Goal: Navigation & Orientation: Find specific page/section

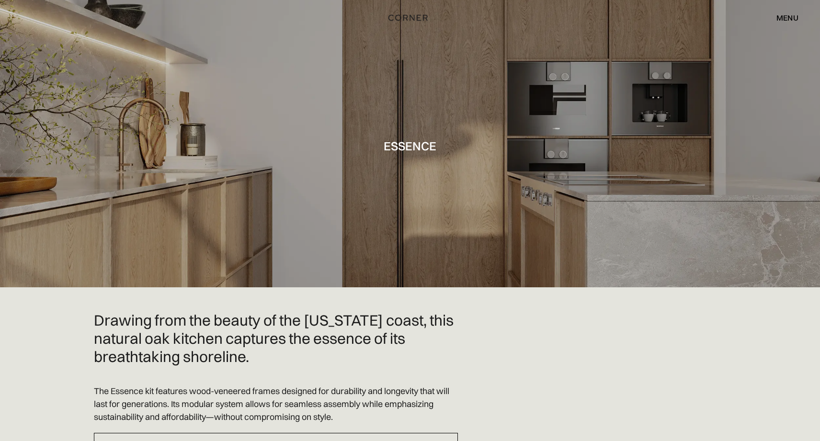
click at [793, 18] on div "menu" at bounding box center [787, 18] width 22 height 8
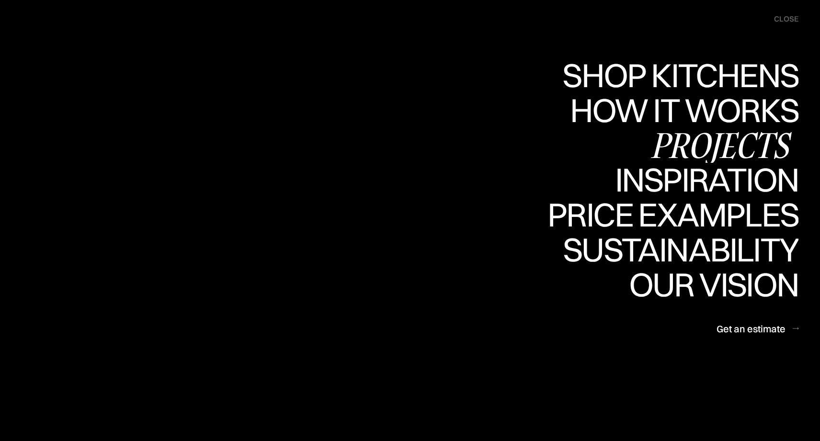
click at [714, 145] on div "Projects" at bounding box center [720, 145] width 155 height 34
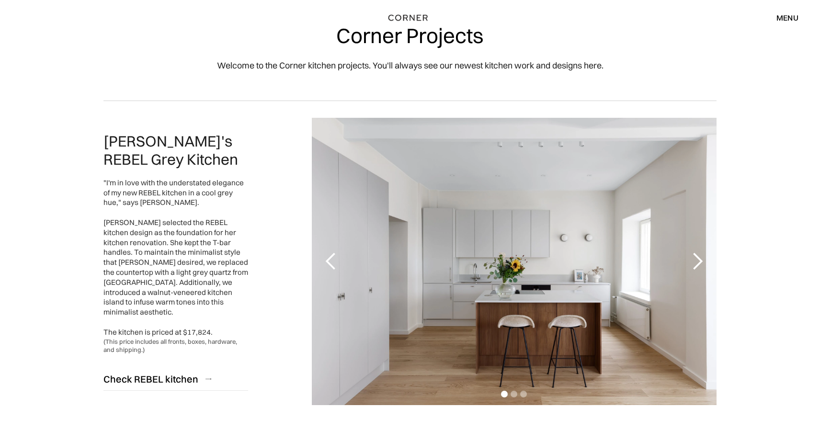
scroll to position [25, 0]
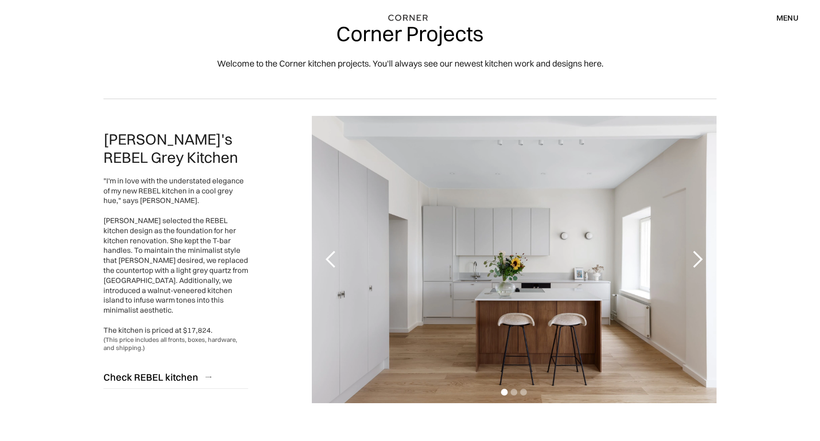
click at [696, 261] on div "next slide" at bounding box center [697, 259] width 19 height 19
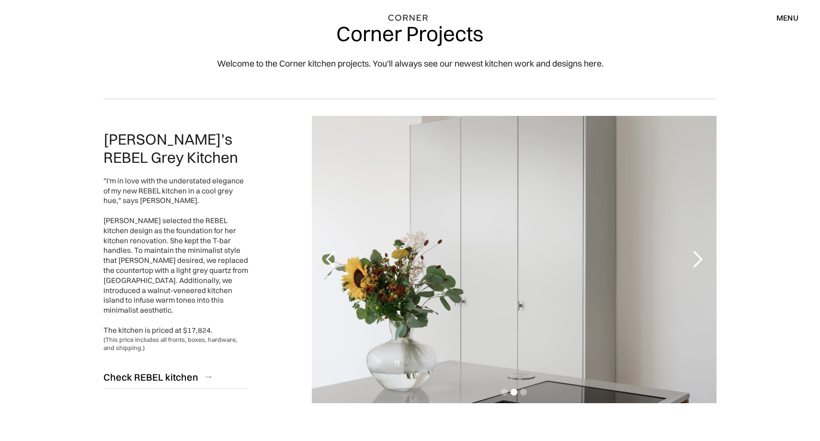
click at [696, 262] on div "next slide" at bounding box center [697, 259] width 19 height 19
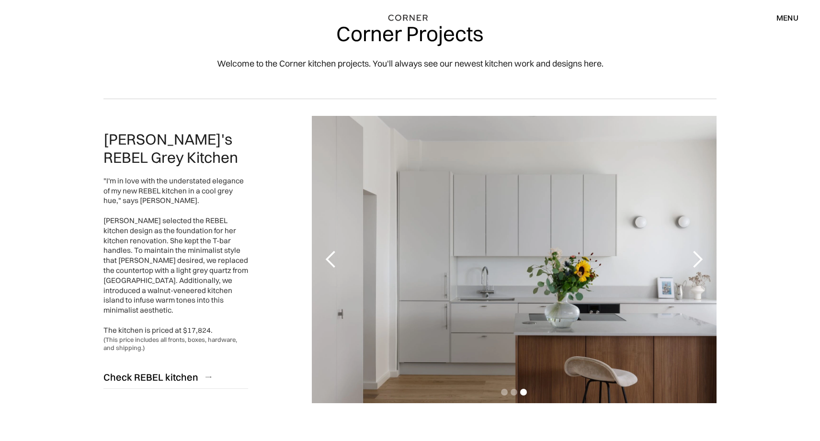
click at [696, 262] on div "next slide" at bounding box center [697, 259] width 19 height 19
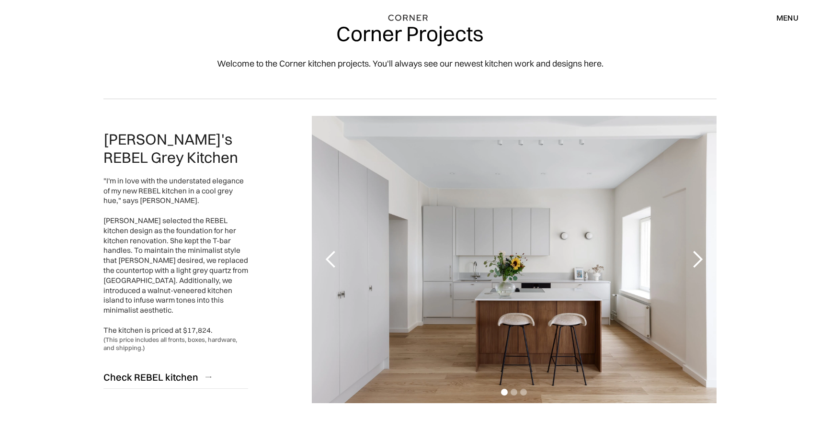
click at [696, 262] on div "next slide" at bounding box center [697, 259] width 19 height 19
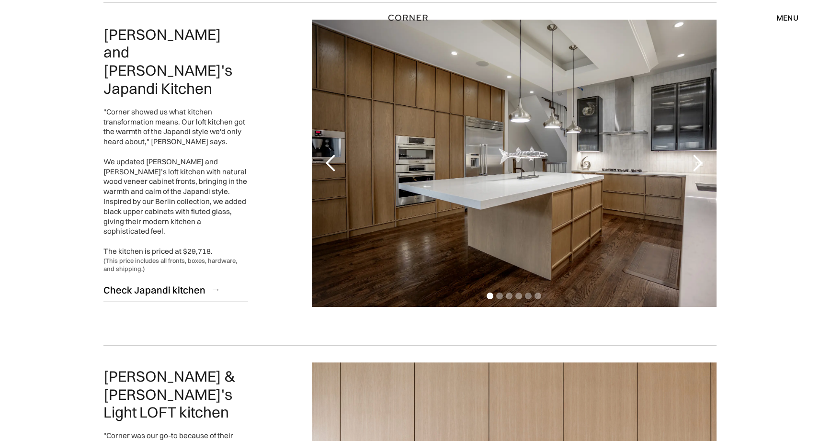
scroll to position [463, 0]
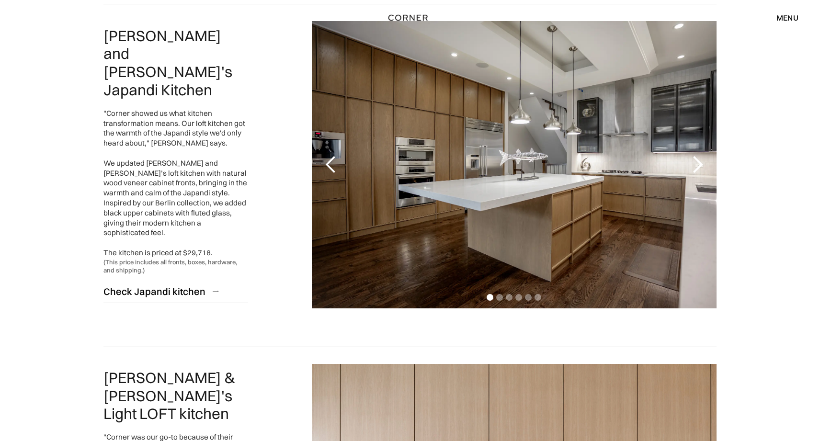
click at [695, 164] on div "next slide" at bounding box center [697, 164] width 19 height 19
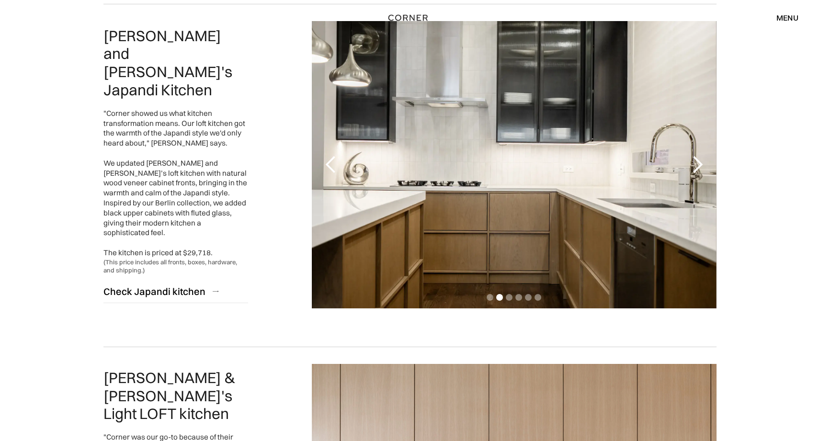
click at [695, 164] on div "next slide" at bounding box center [697, 164] width 19 height 19
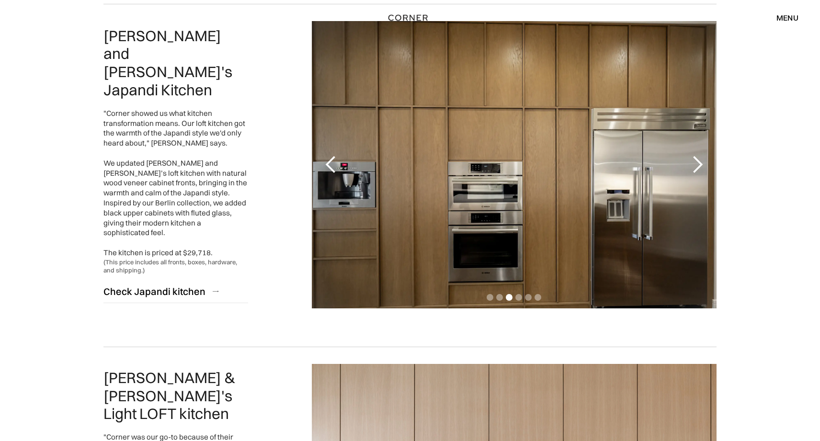
click at [695, 164] on div "next slide" at bounding box center [697, 164] width 19 height 19
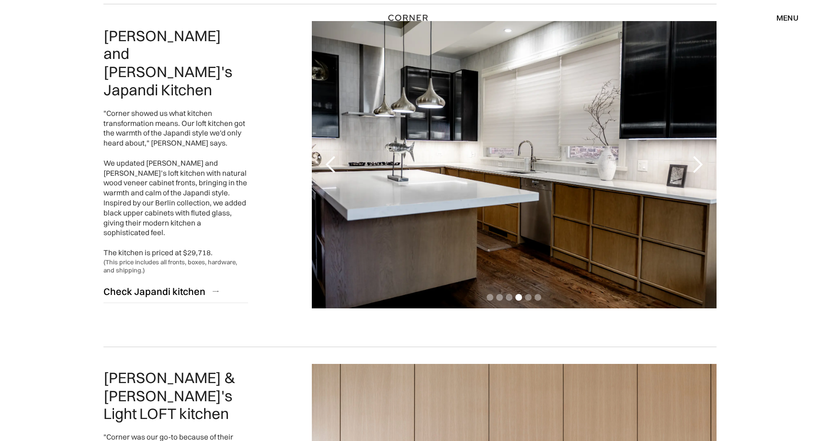
click at [695, 164] on div "next slide" at bounding box center [697, 164] width 19 height 19
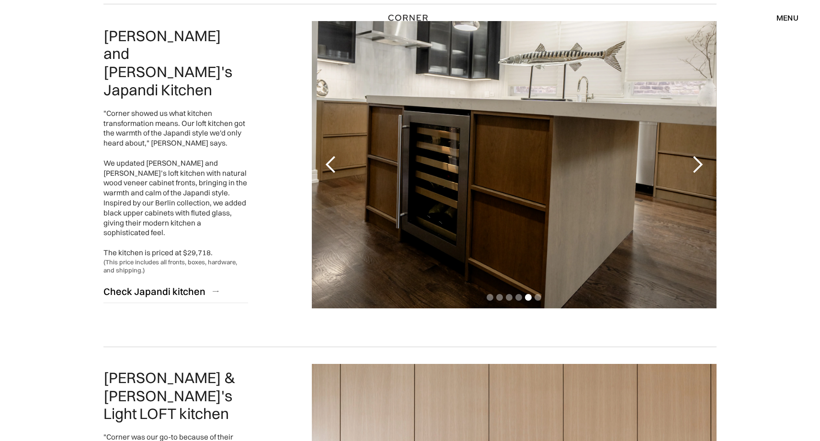
scroll to position [453, 0]
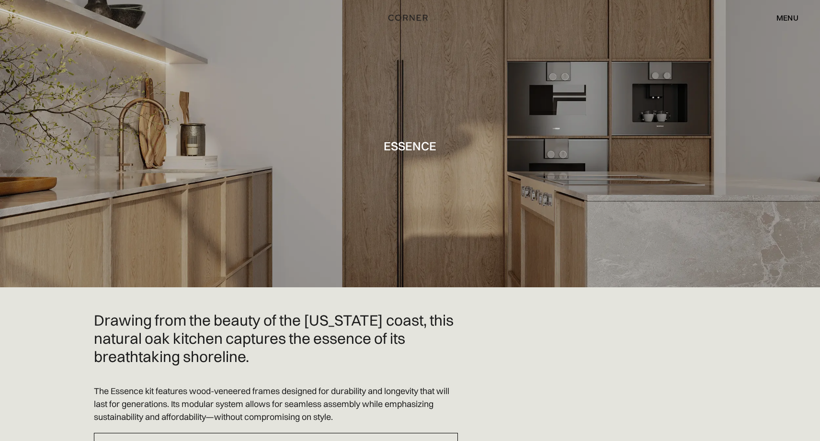
click at [785, 21] on div "menu" at bounding box center [787, 18] width 22 height 8
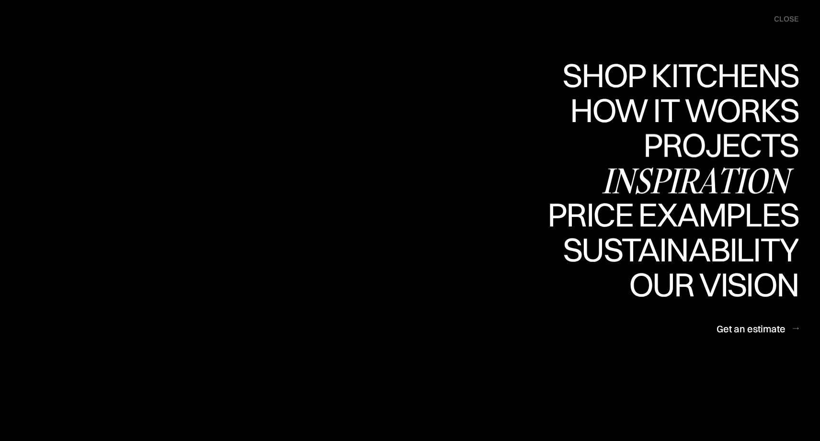
click at [697, 175] on div "Inspiration" at bounding box center [699, 181] width 197 height 34
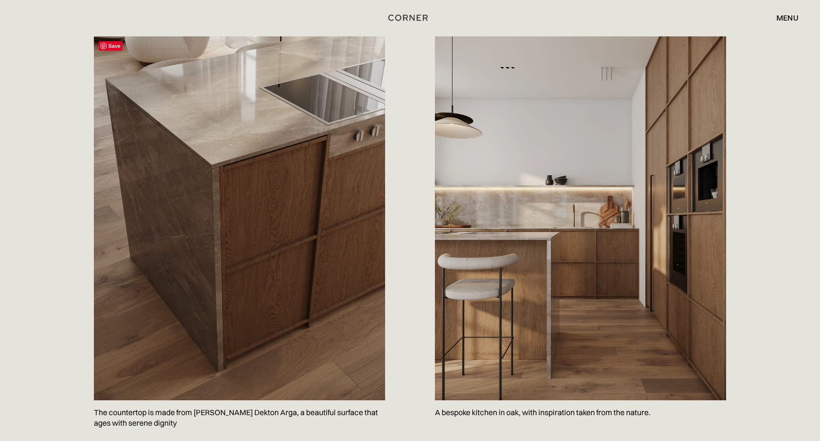
scroll to position [971, 0]
